Goal: Transaction & Acquisition: Purchase product/service

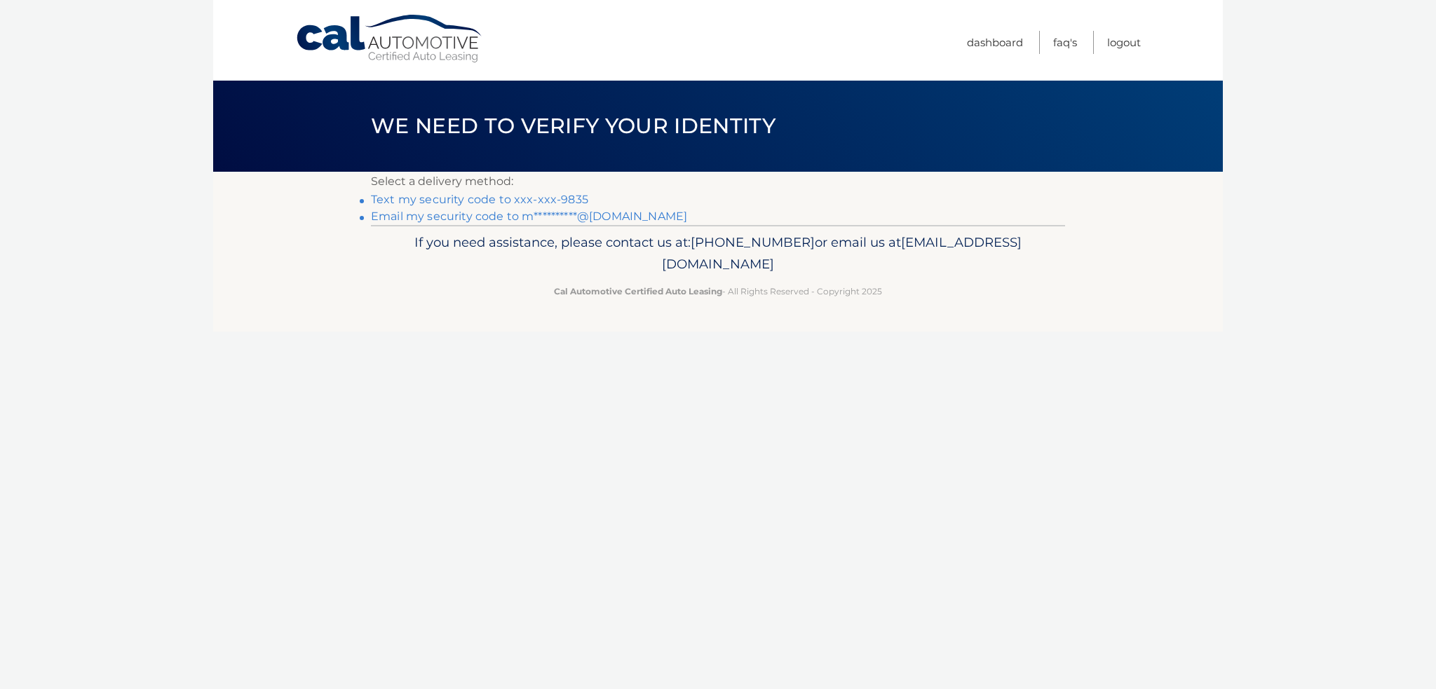
click at [548, 201] on link "Text my security code to xxx-xxx-9835" at bounding box center [479, 199] width 217 height 13
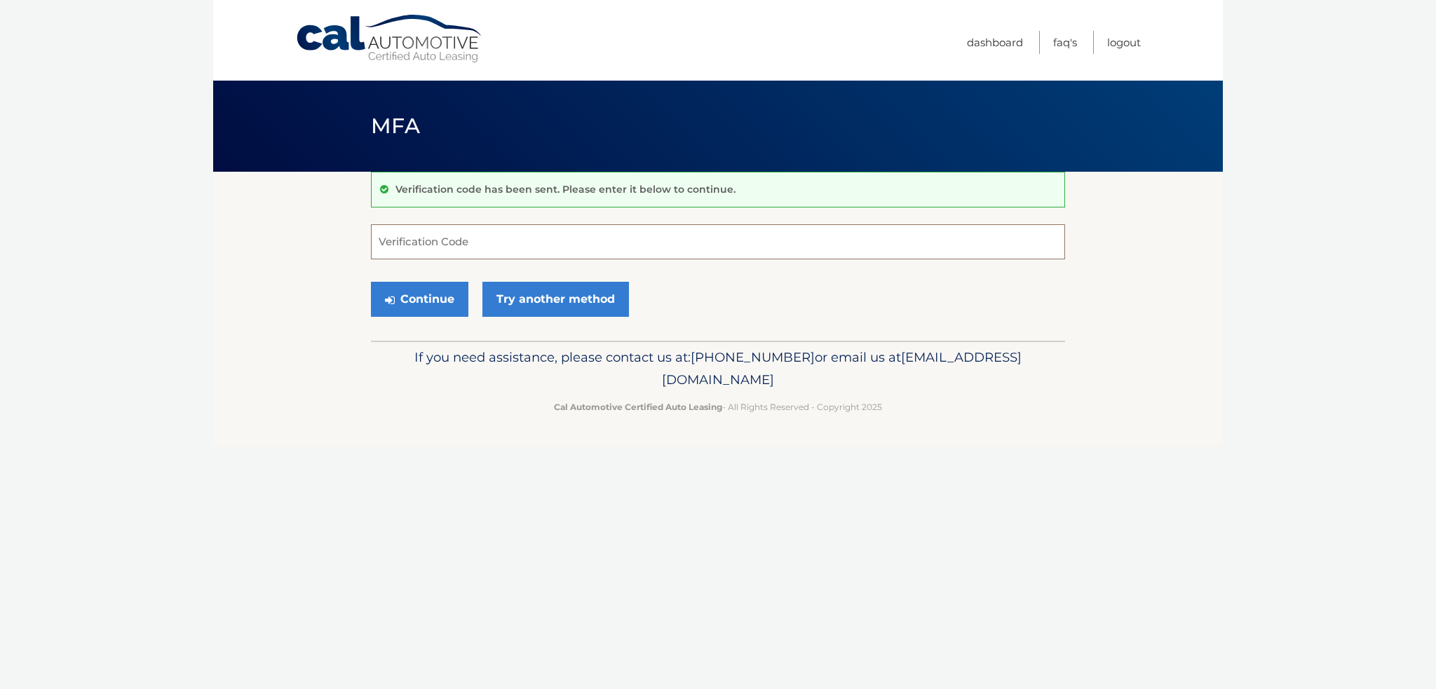
click at [549, 235] on input "Verification Code" at bounding box center [718, 241] width 694 height 35
type input "500594"
click at [402, 298] on button "Continue" at bounding box center [419, 299] width 97 height 35
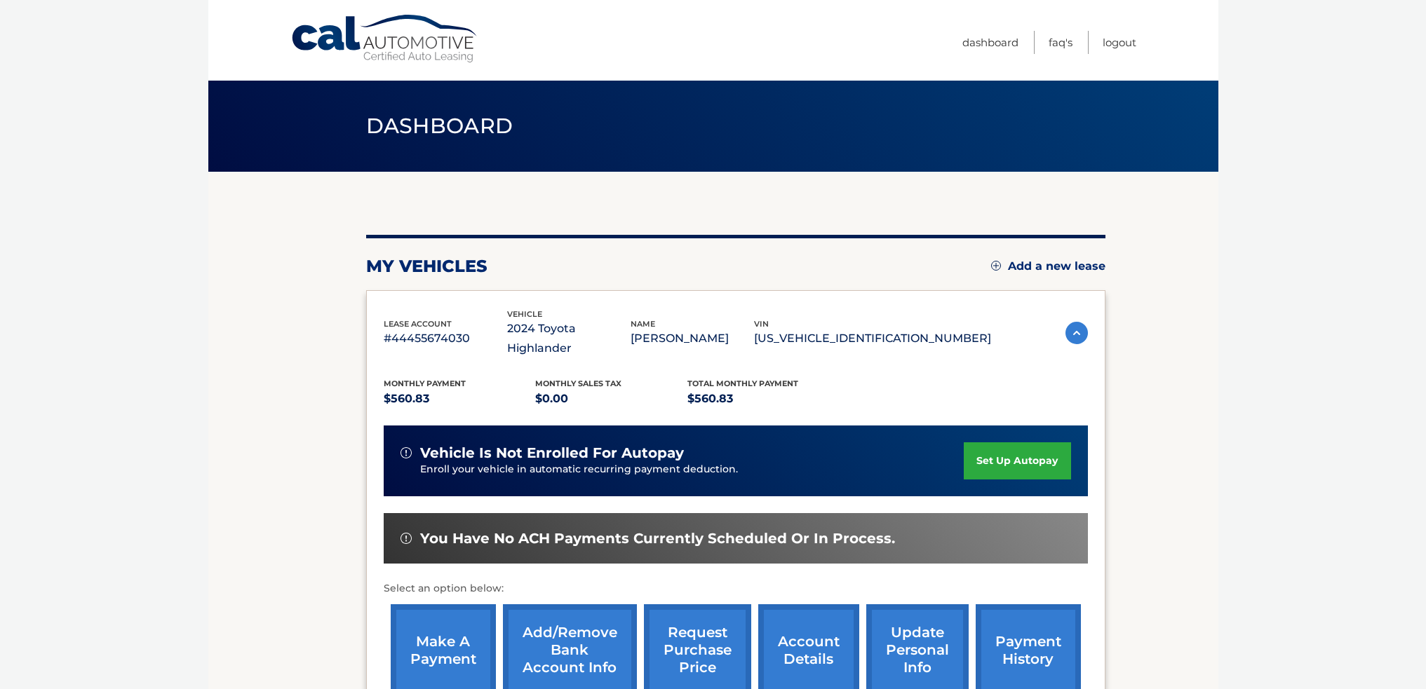
click at [426, 632] on link "make a payment" at bounding box center [443, 651] width 105 height 92
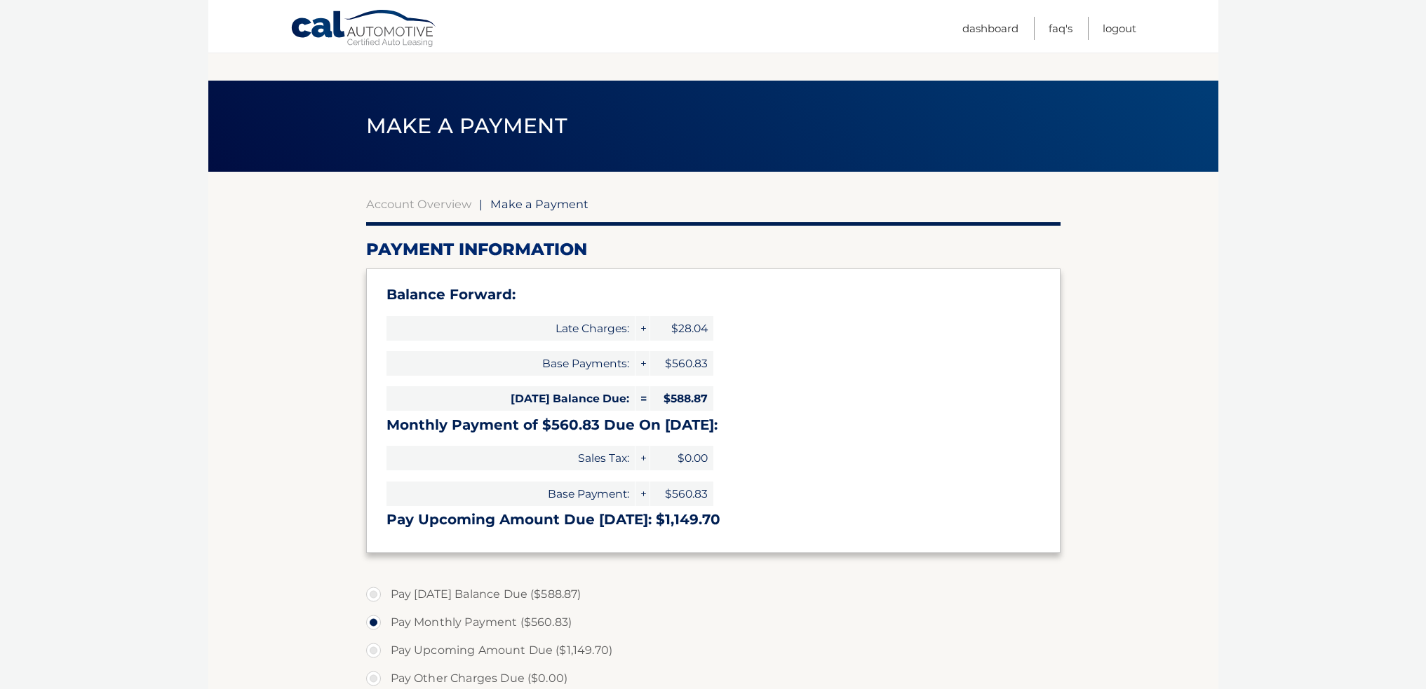
scroll to position [140, 0]
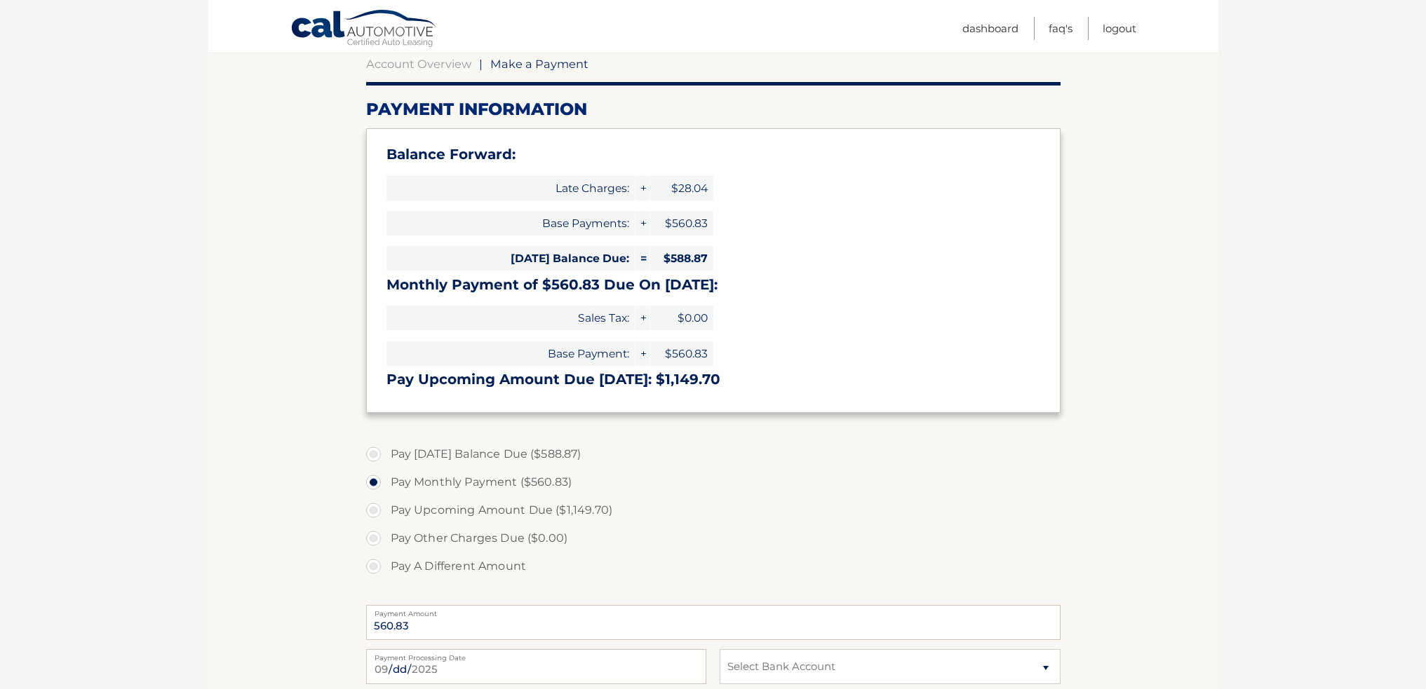
click at [370, 454] on label "Pay Today's Balance Due ($588.87)" at bounding box center [713, 454] width 694 height 28
click at [372, 454] on input "Pay Today's Balance Due ($588.87)" at bounding box center [379, 451] width 14 height 22
radio input "true"
type input "588.87"
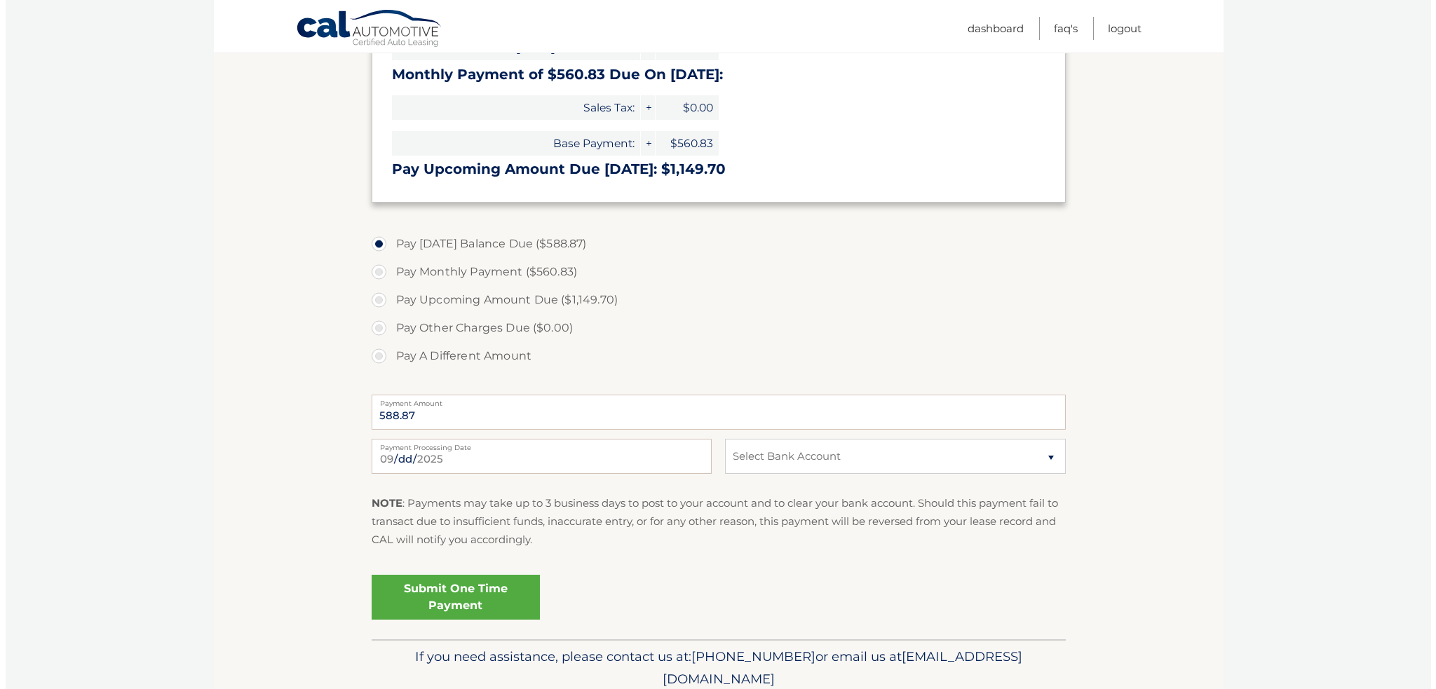
scroll to position [408, 0]
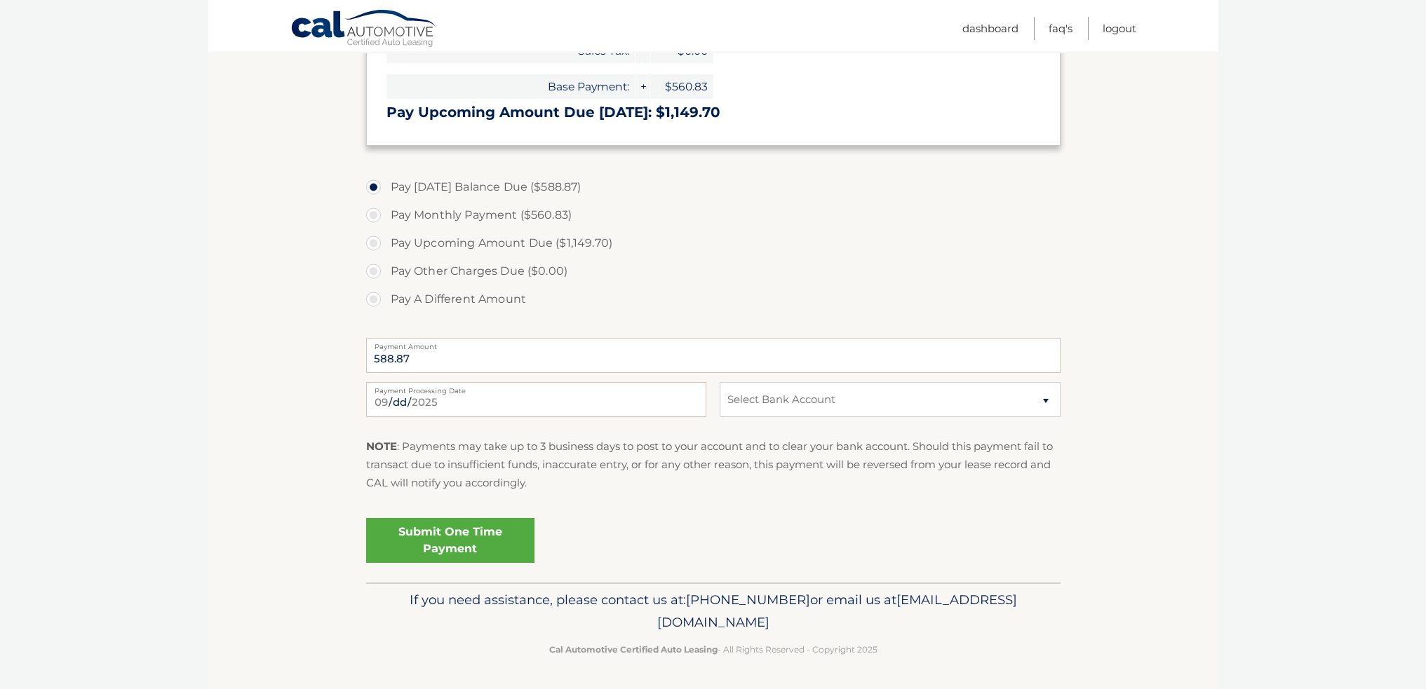
click at [442, 534] on link "Submit One Time Payment" at bounding box center [450, 540] width 168 height 45
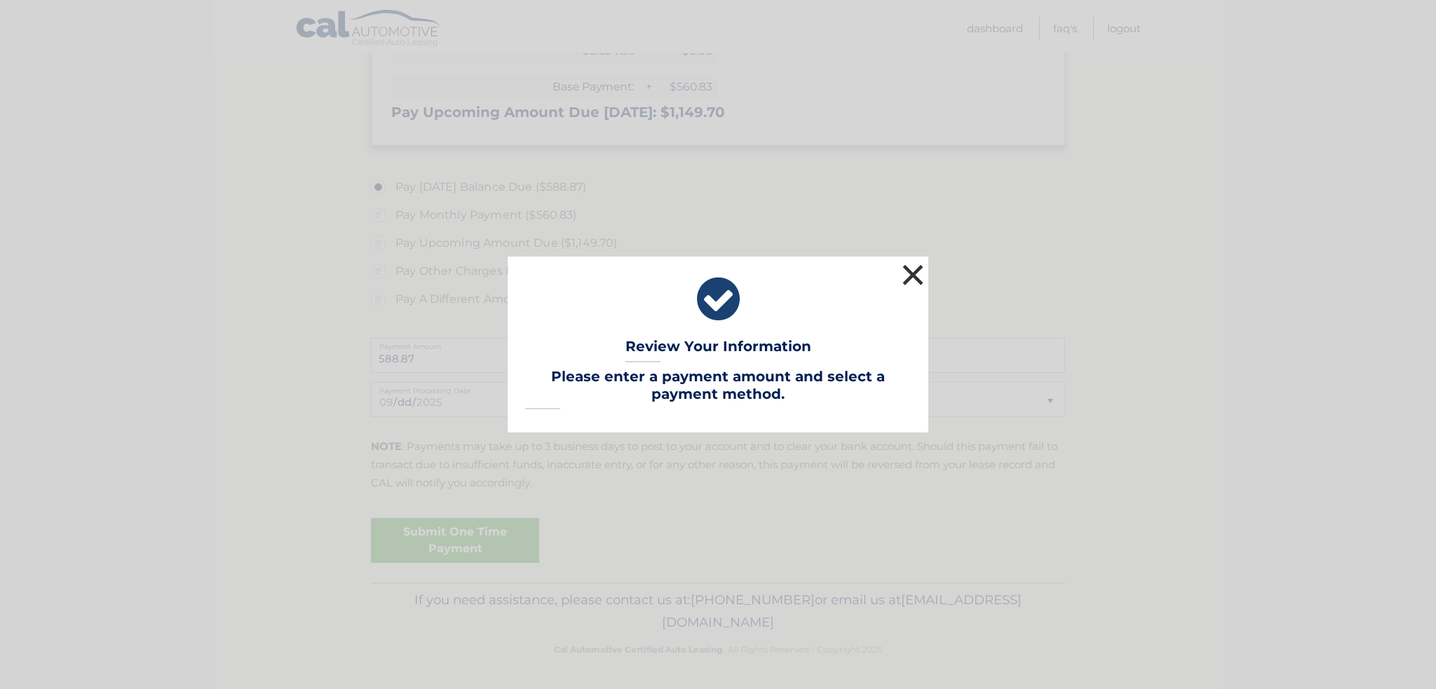
click at [915, 274] on button "×" at bounding box center [913, 275] width 28 height 28
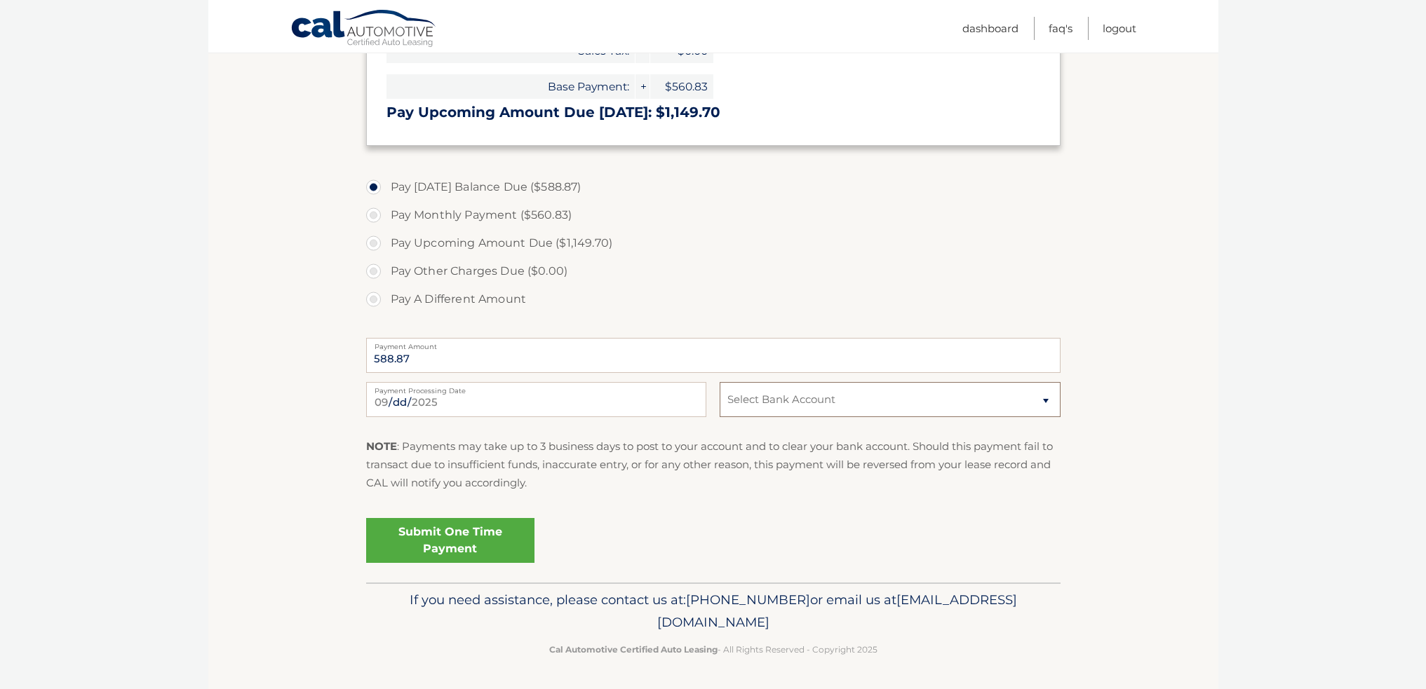
click at [1014, 401] on select "Select Bank Account Checking TD BANK NA *****0092 Checking TD BANK NA *****2493" at bounding box center [890, 399] width 340 height 35
select select "MjY0MGNhNTMtN2U0My00MTcwLWFhNDktYTUyMTNlMDZlMGY2"
click at [720, 382] on select "Select Bank Account Checking TD BANK NA *****0092 Checking TD BANK NA *****2493" at bounding box center [890, 399] width 340 height 35
click at [431, 537] on link "Submit One Time Payment" at bounding box center [450, 540] width 168 height 45
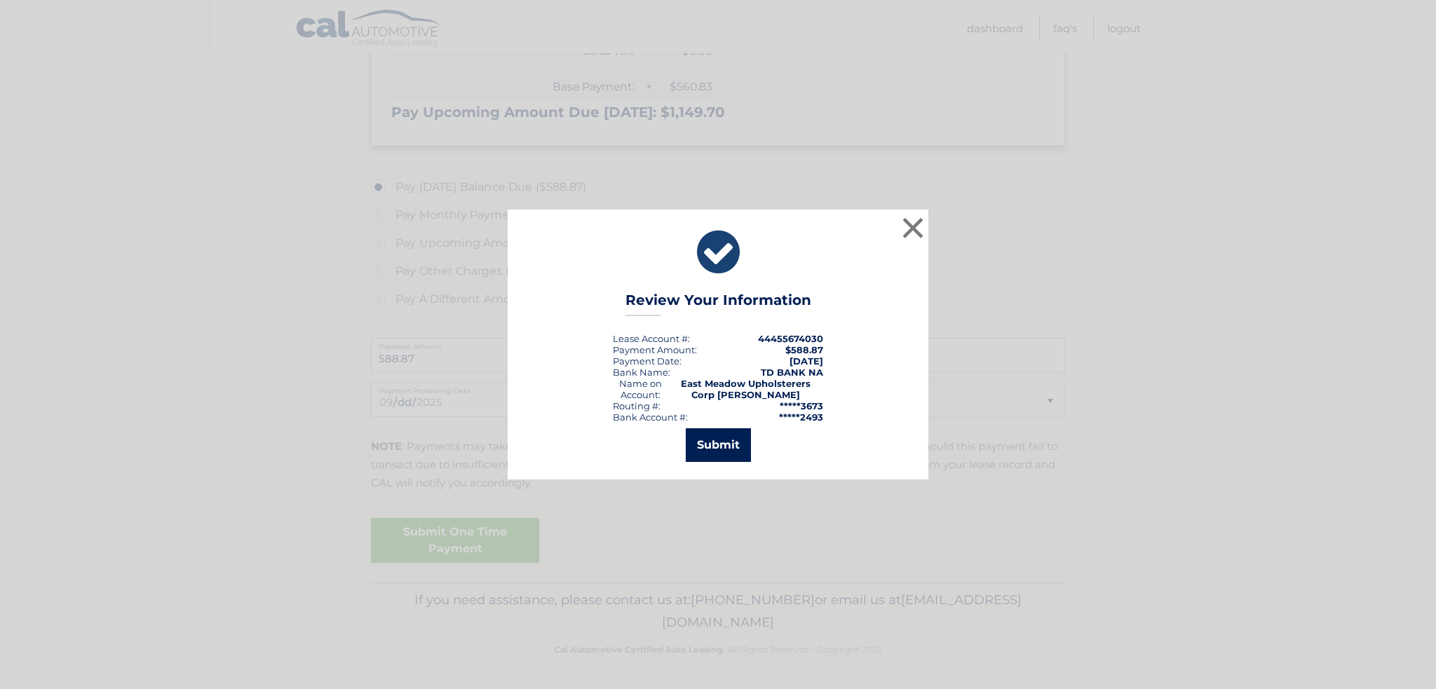
click at [709, 447] on button "Submit" at bounding box center [718, 446] width 65 height 34
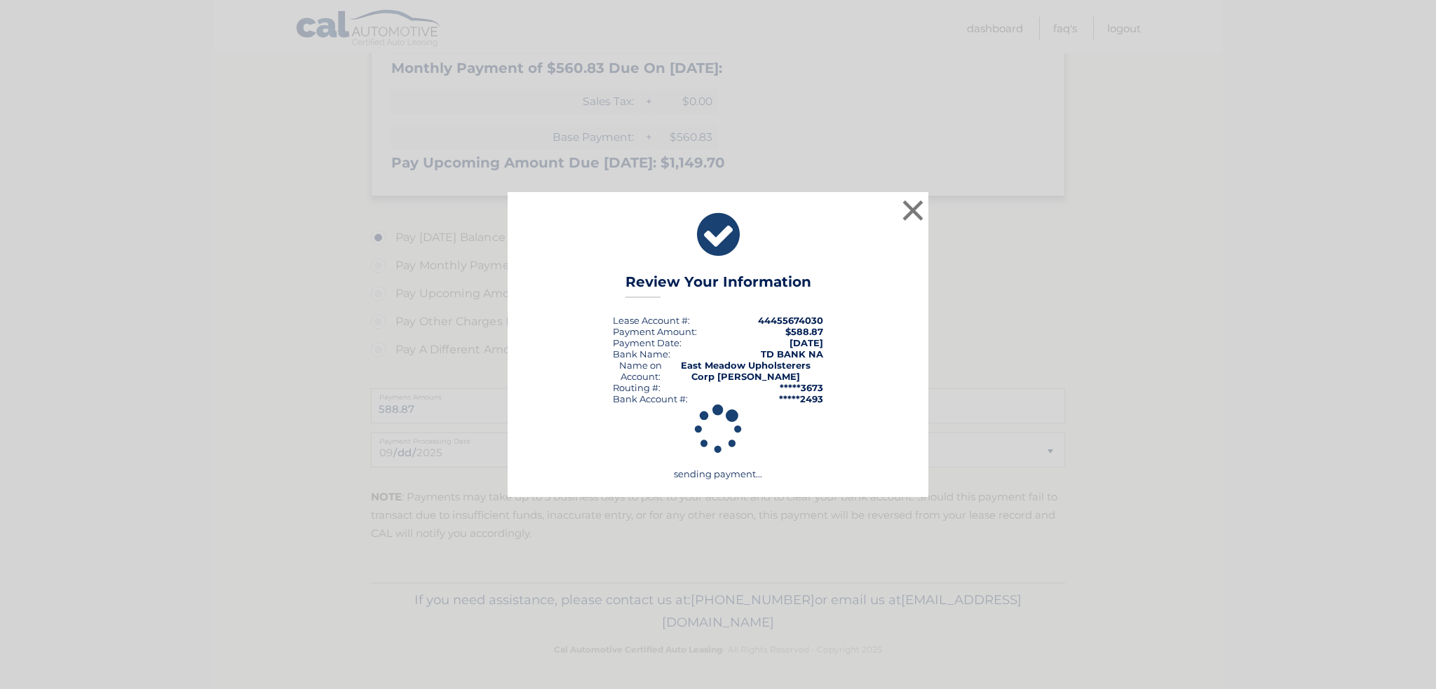
scroll to position [357, 0]
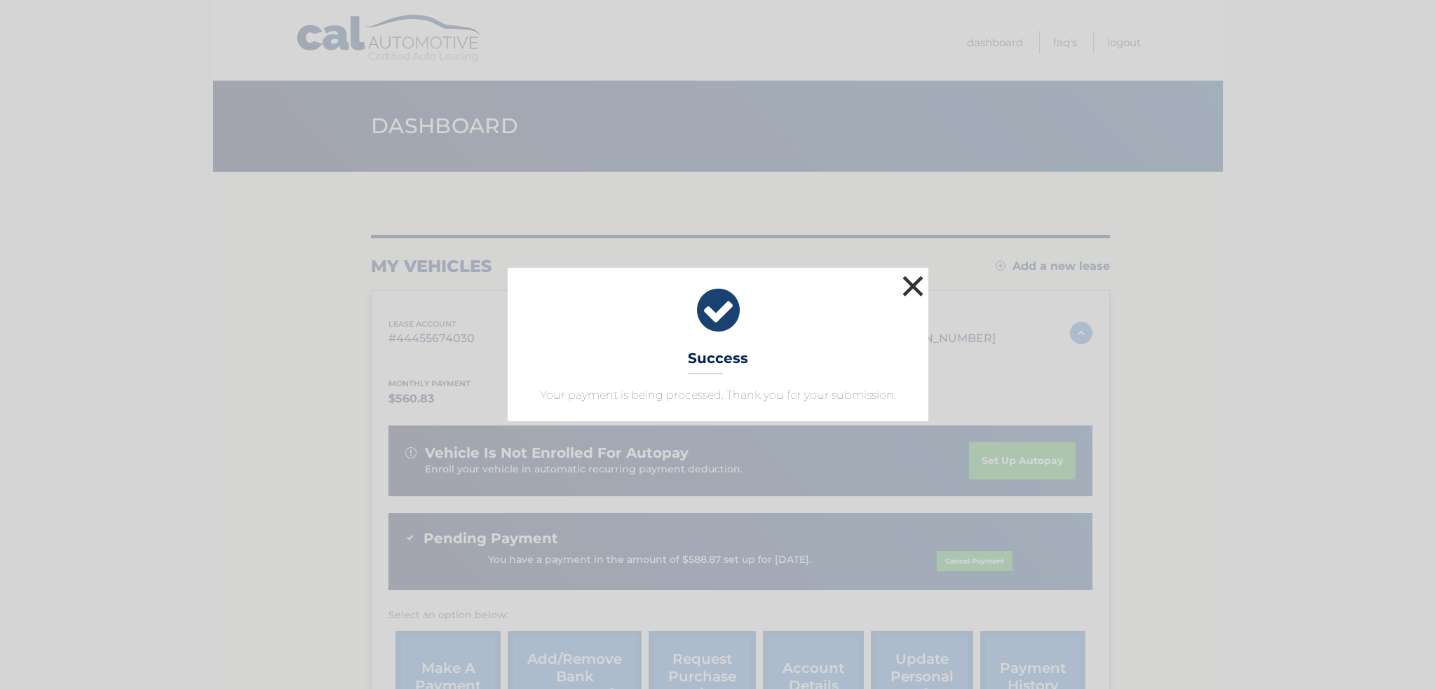
click at [909, 287] on button "×" at bounding box center [913, 286] width 28 height 28
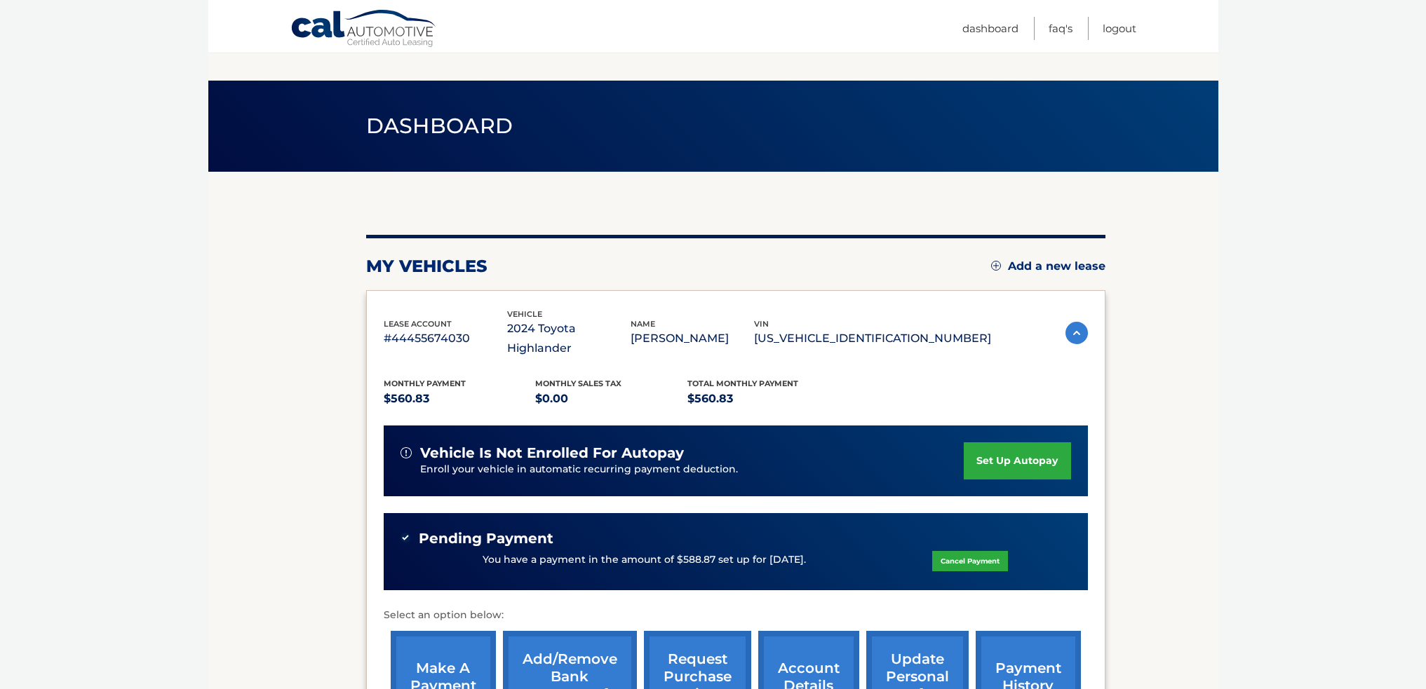
scroll to position [187, 0]
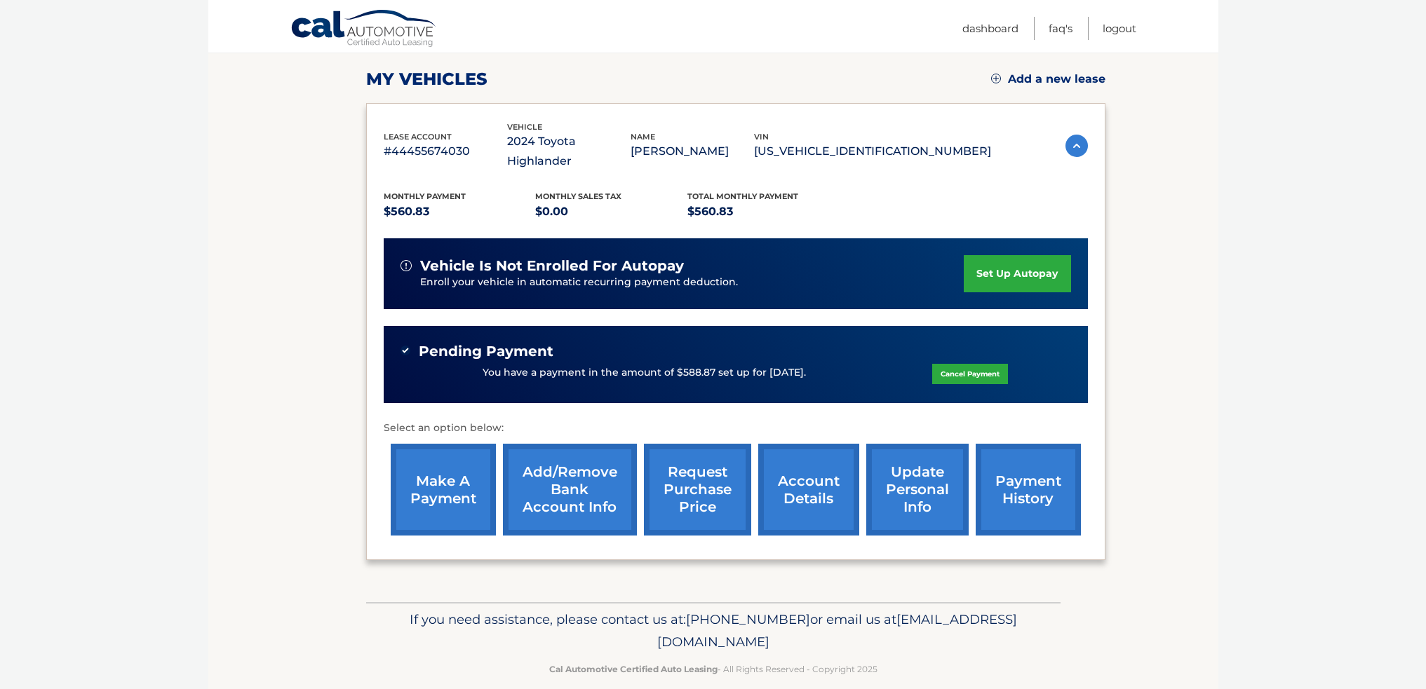
click at [816, 460] on link "account details" at bounding box center [808, 490] width 101 height 92
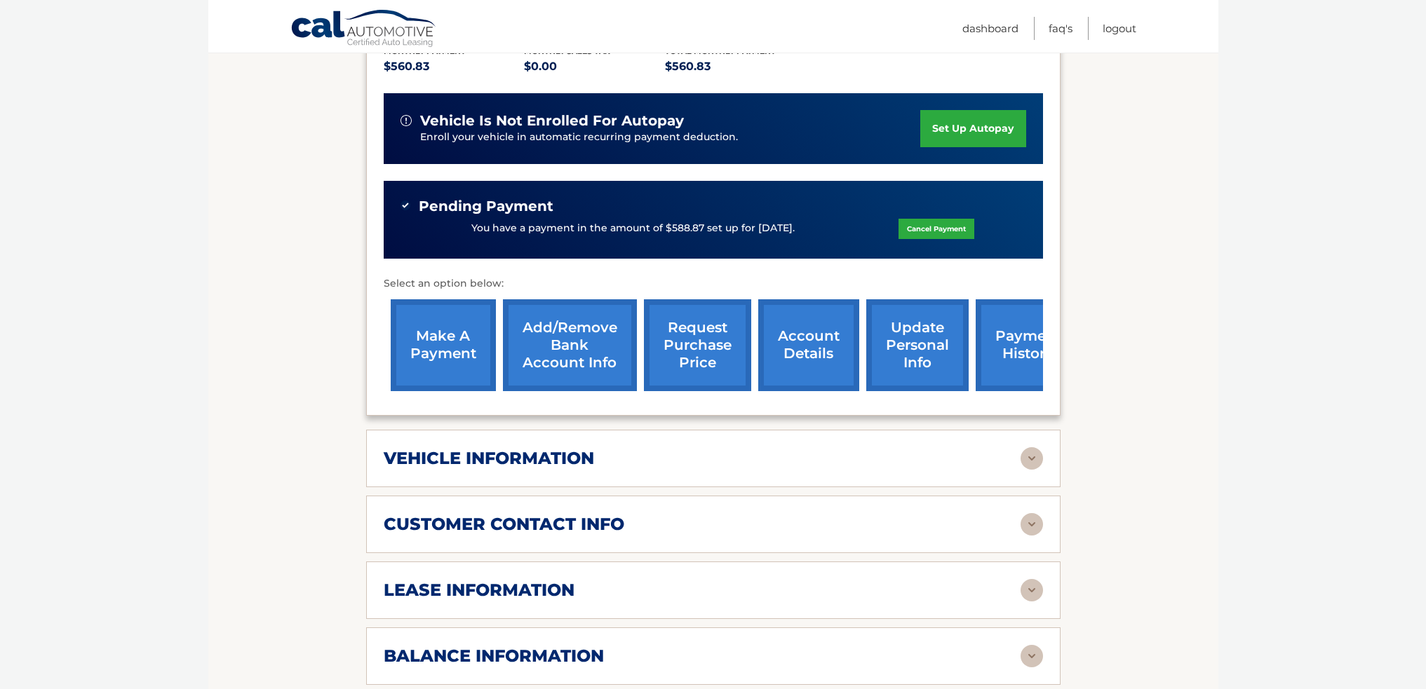
scroll to position [491, 0]
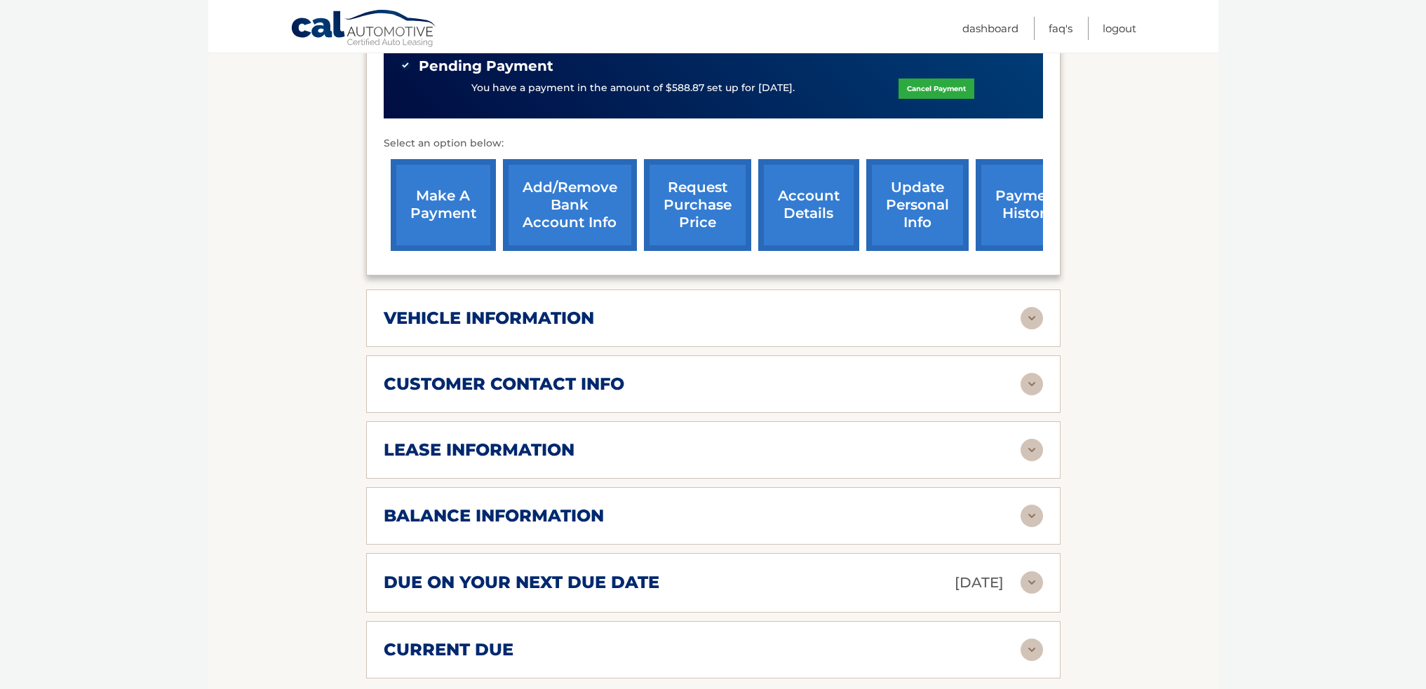
click at [1030, 307] on img at bounding box center [1032, 318] width 22 height 22
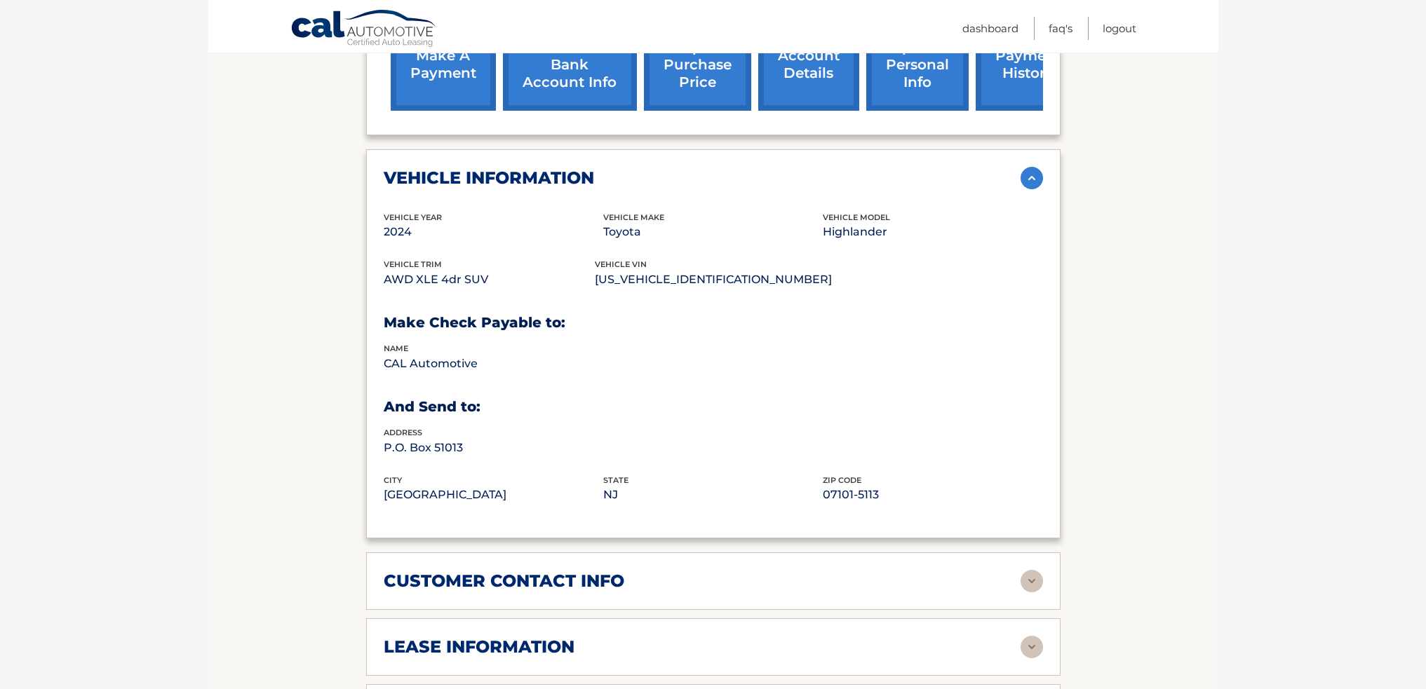
scroll to position [842, 0]
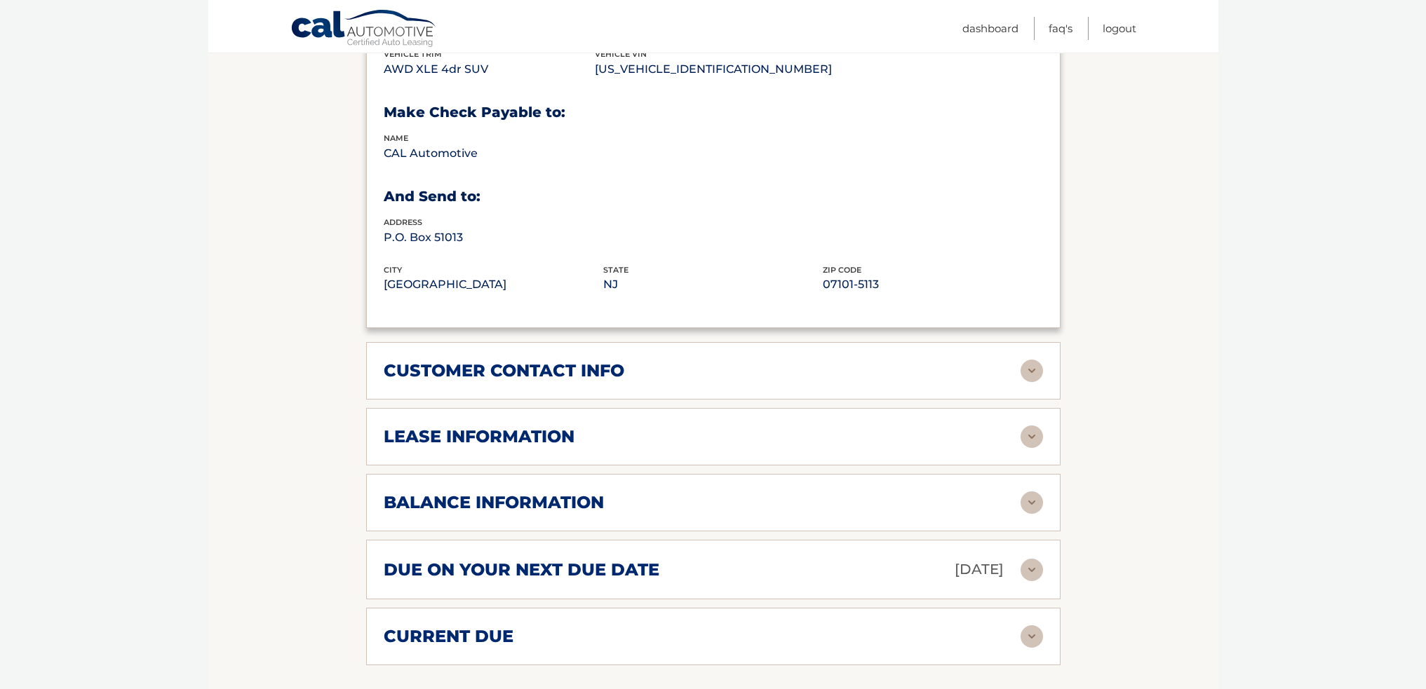
click at [1032, 426] on img at bounding box center [1032, 437] width 22 height 22
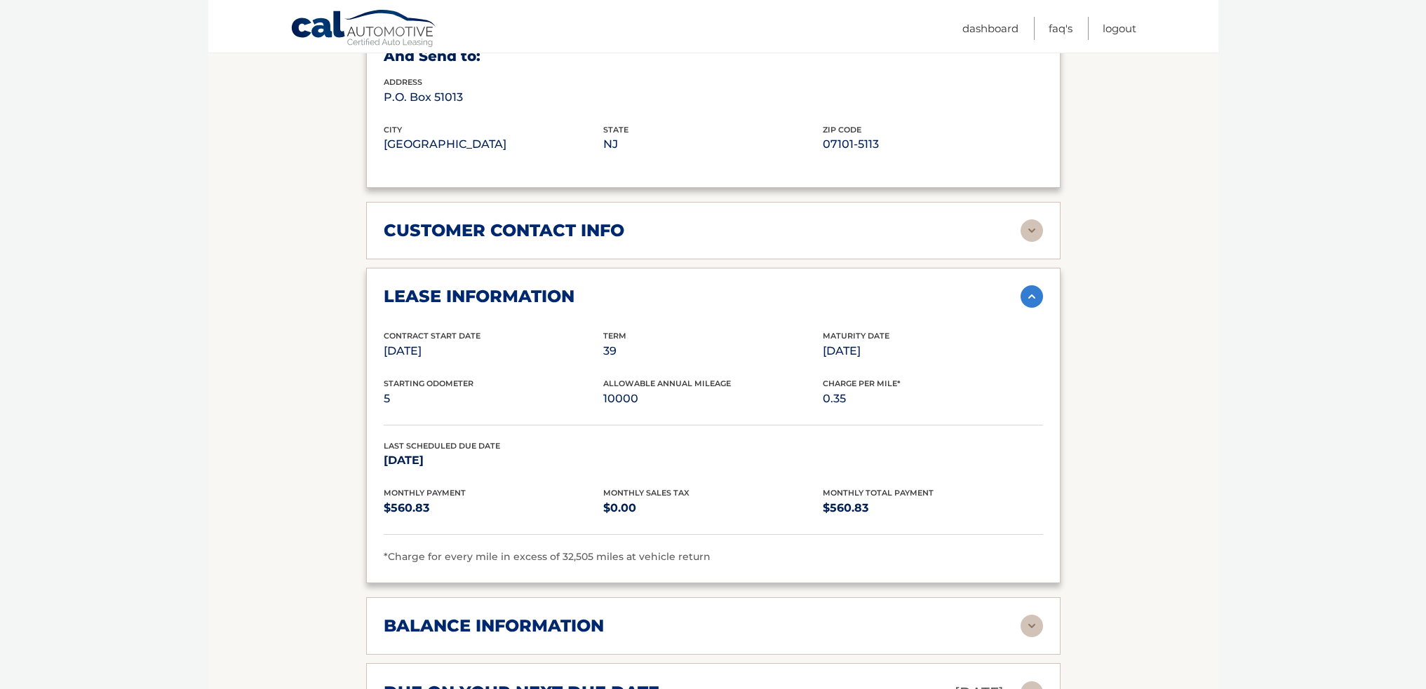
scroll to position [1122, 0]
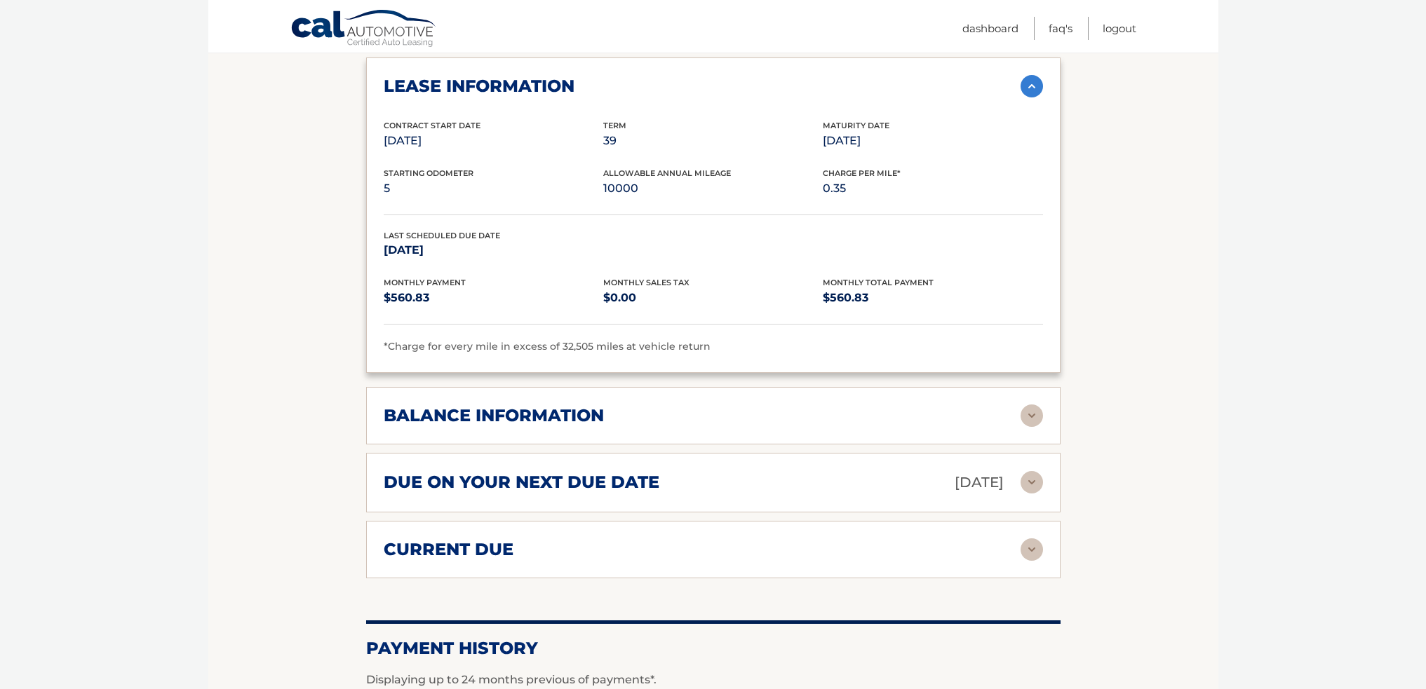
click at [1035, 405] on img at bounding box center [1032, 416] width 22 height 22
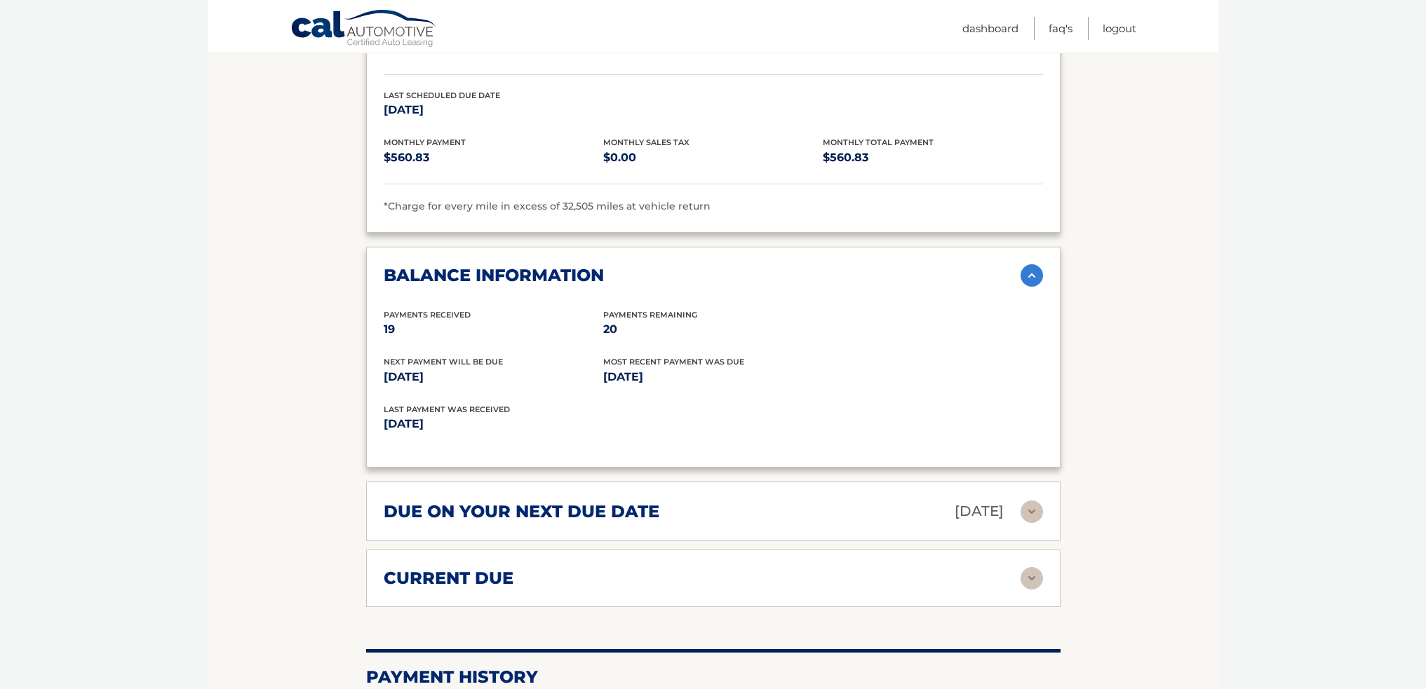
scroll to position [1403, 0]
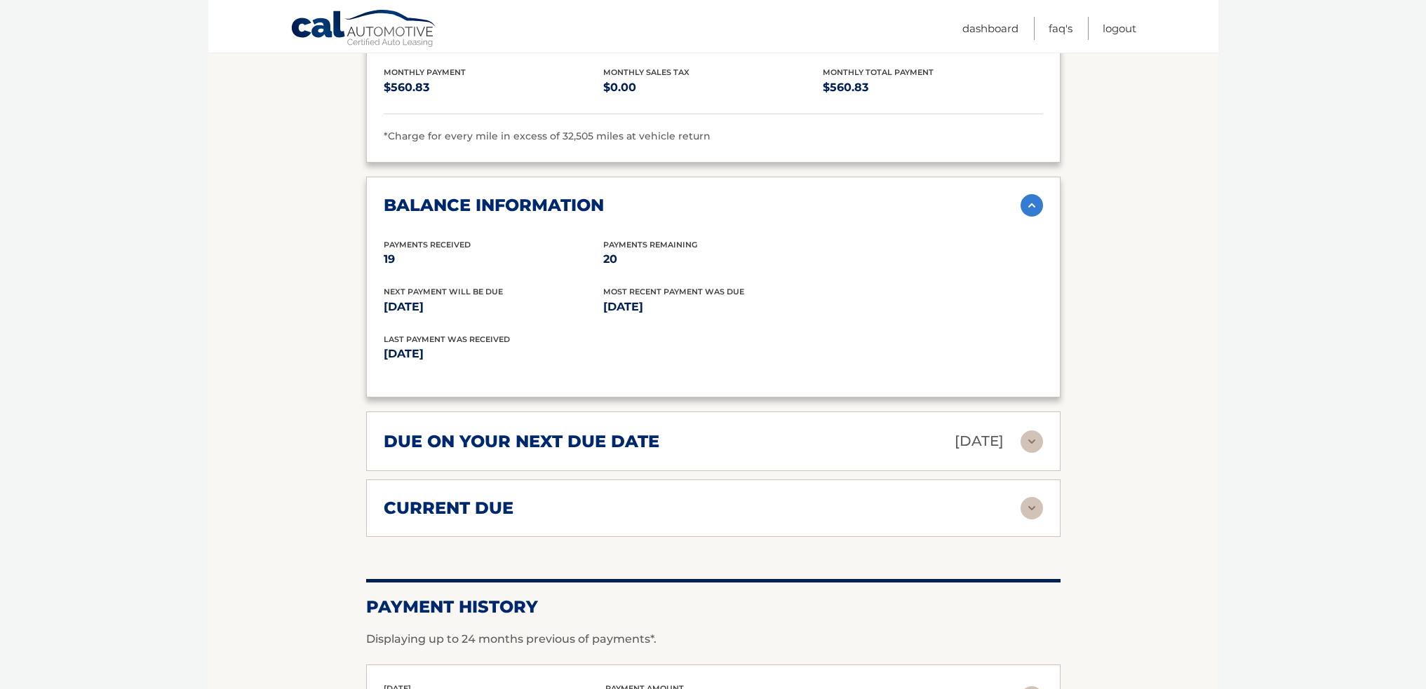
click at [1032, 431] on img at bounding box center [1032, 442] width 22 height 22
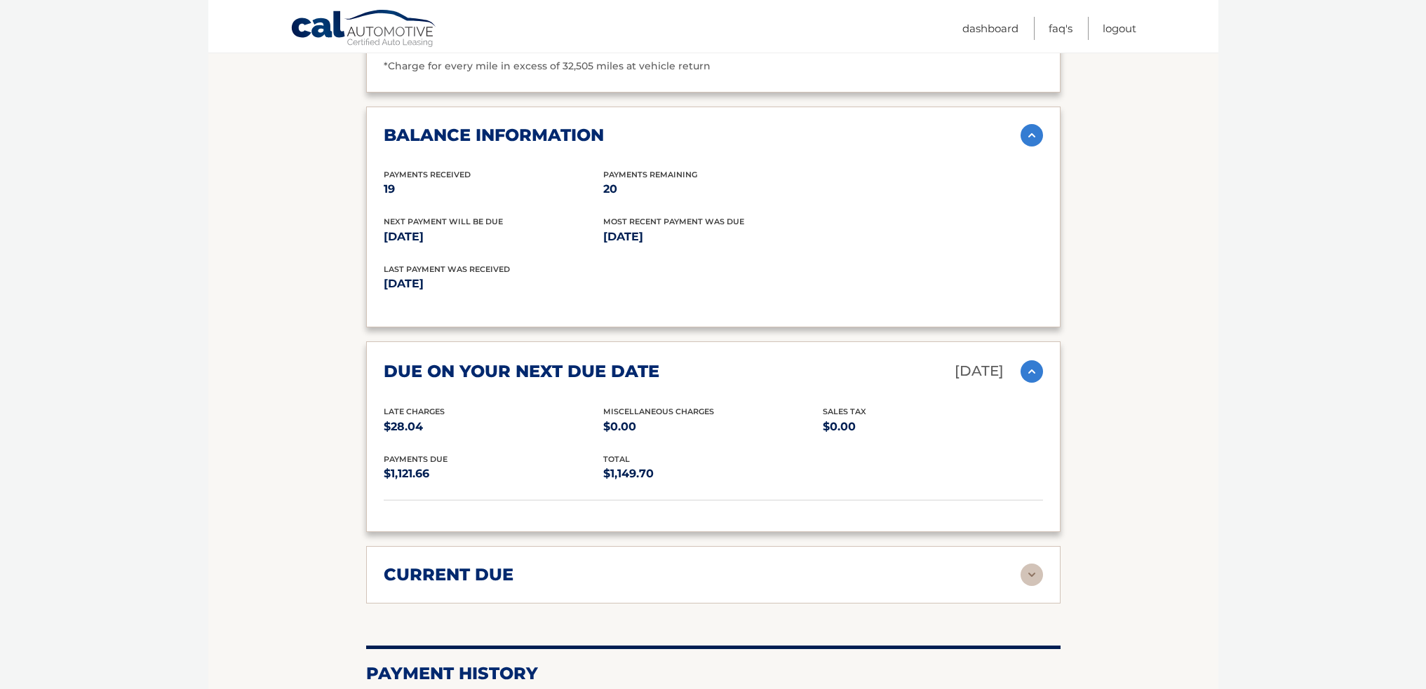
scroll to position [1613, 0]
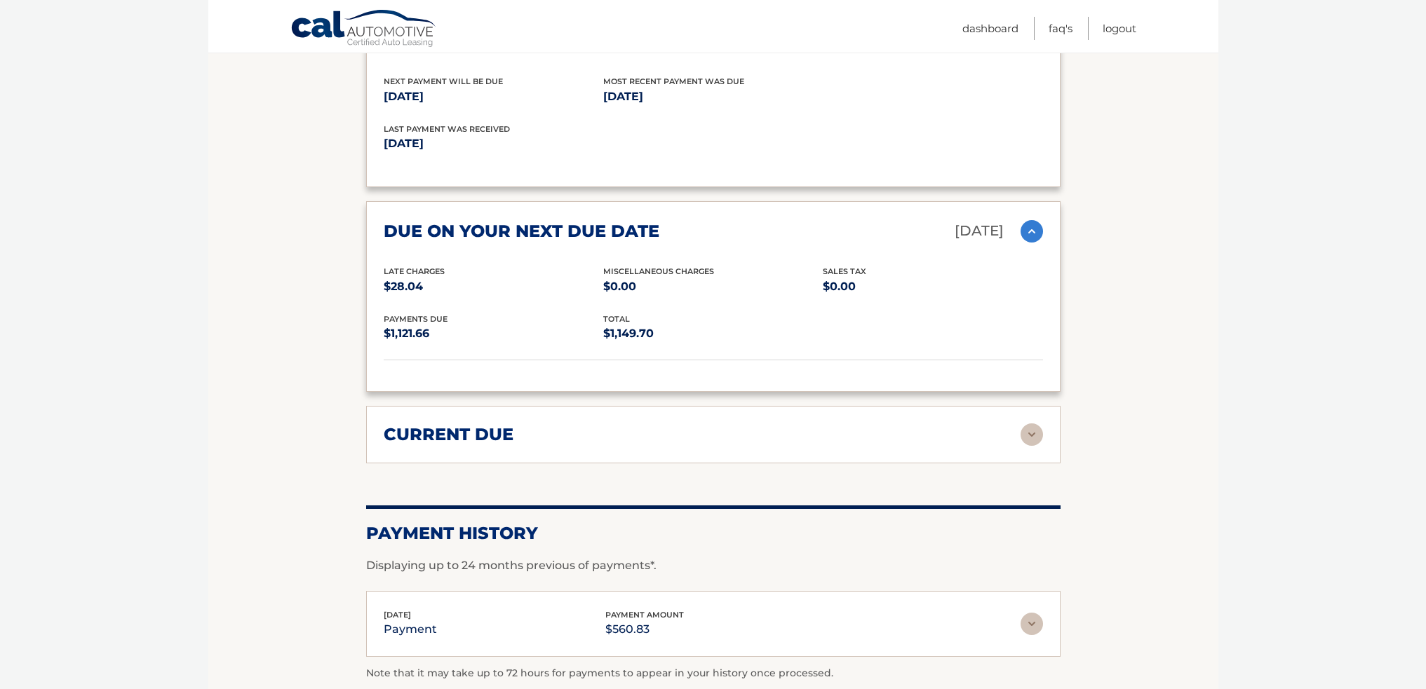
click at [1031, 424] on img at bounding box center [1032, 435] width 22 height 22
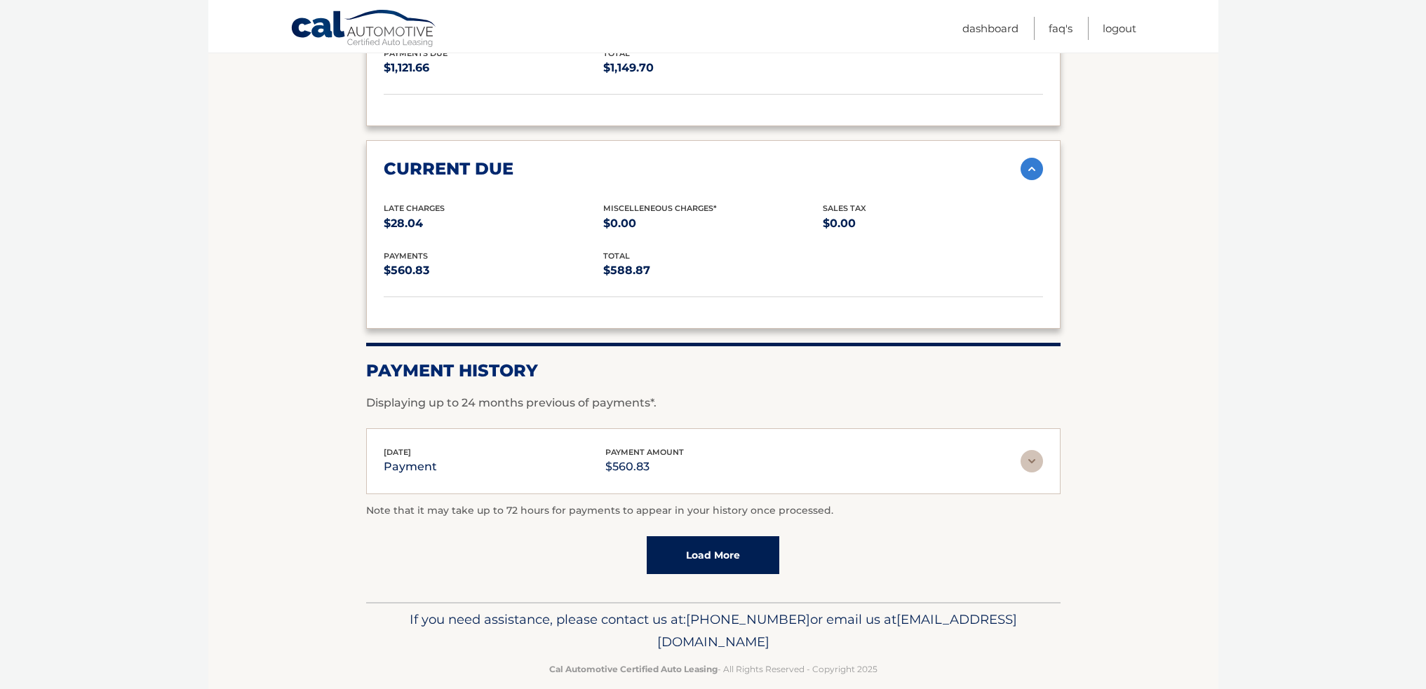
scroll to position [1528, 0]
